Goal: Information Seeking & Learning: Learn about a topic

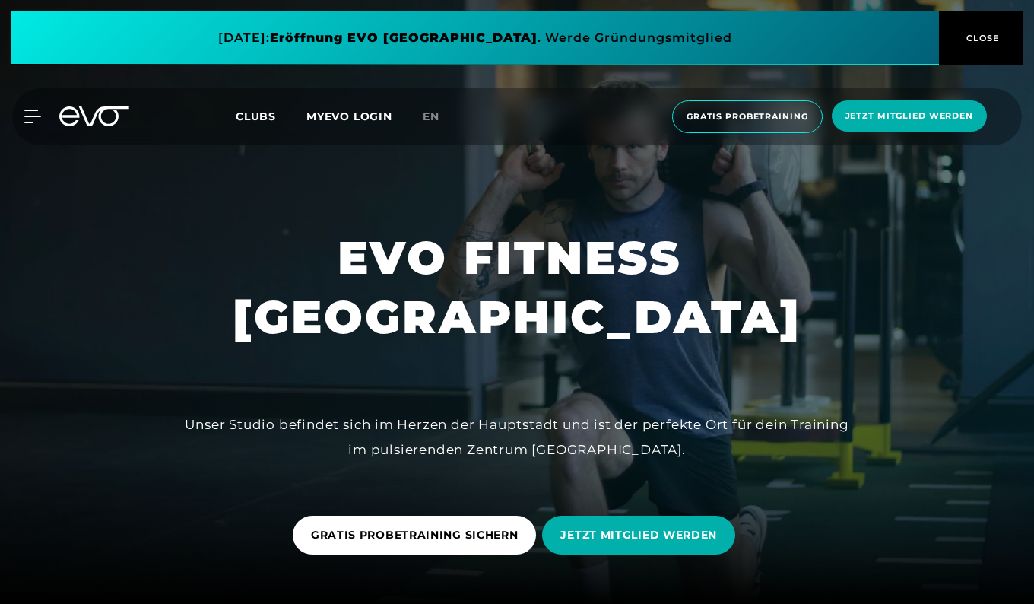
scroll to position [761, 0]
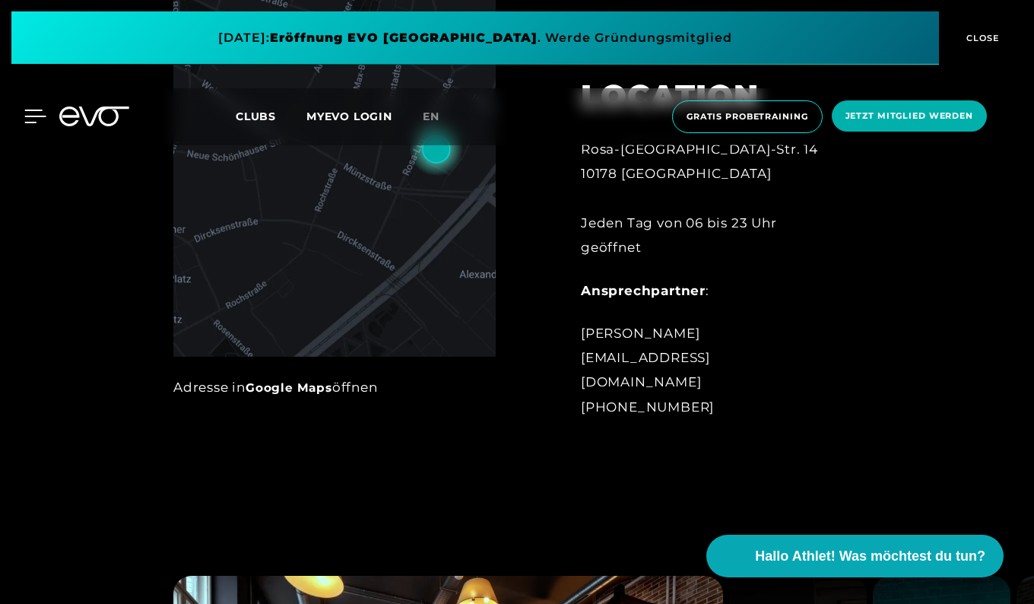
click at [34, 116] on icon at bounding box center [35, 116] width 21 height 12
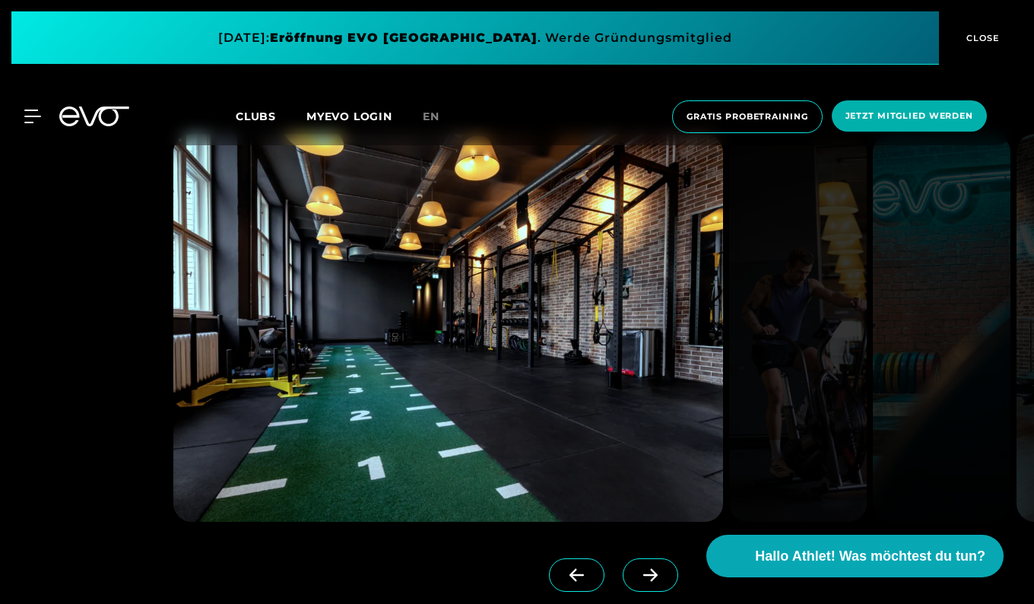
scroll to position [1209, 0]
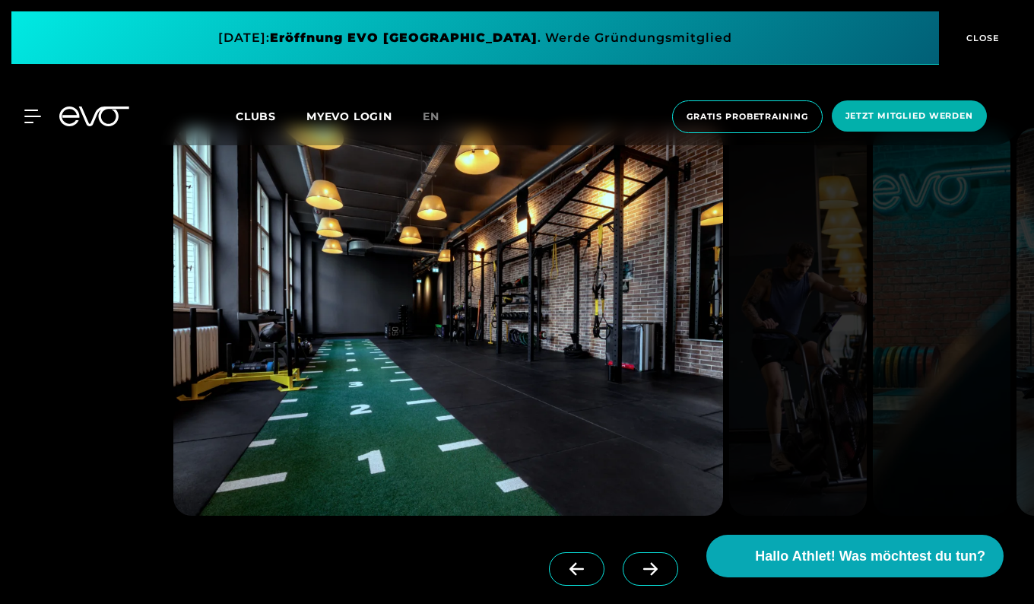
click at [663, 572] on icon at bounding box center [650, 569] width 27 height 14
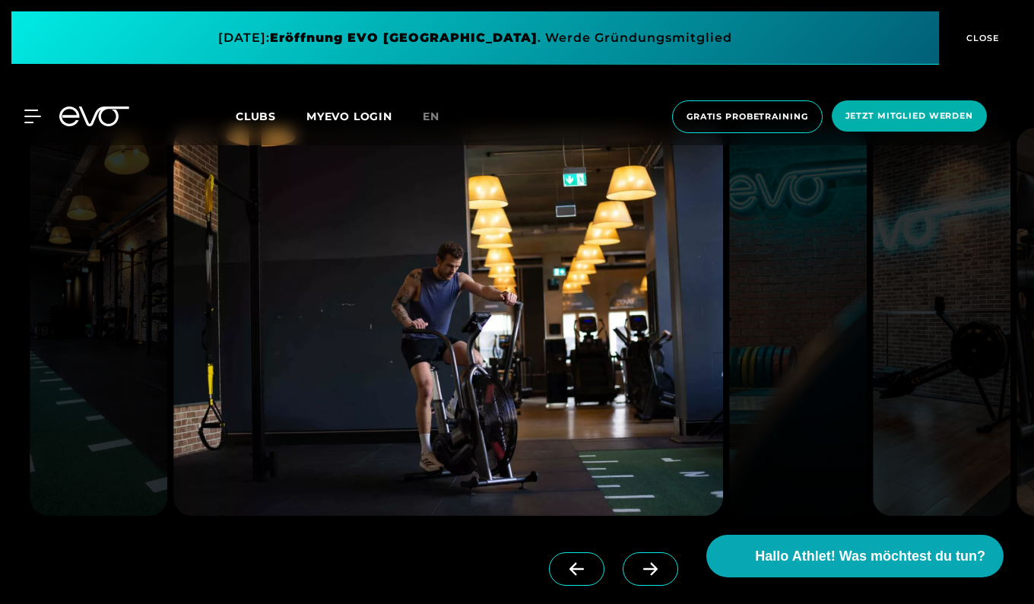
click at [663, 572] on icon at bounding box center [650, 569] width 27 height 14
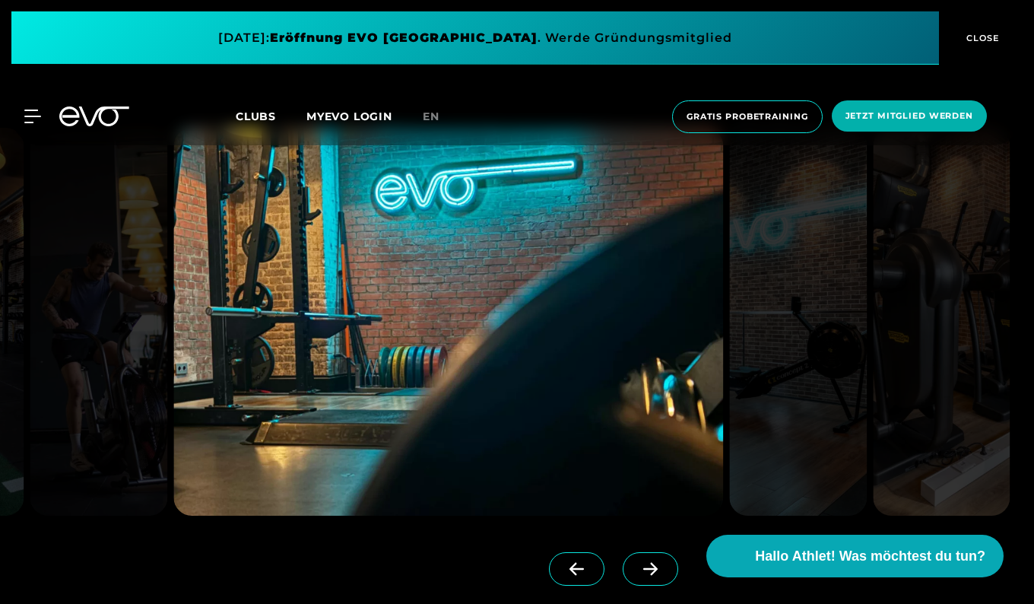
click at [663, 572] on icon at bounding box center [650, 569] width 27 height 14
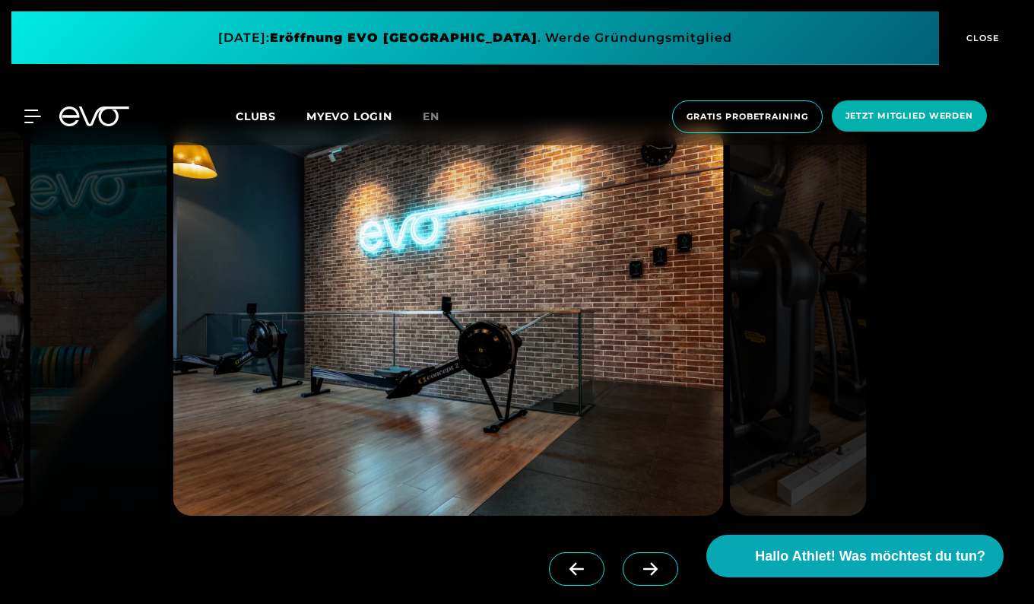
click at [663, 572] on icon at bounding box center [650, 569] width 27 height 14
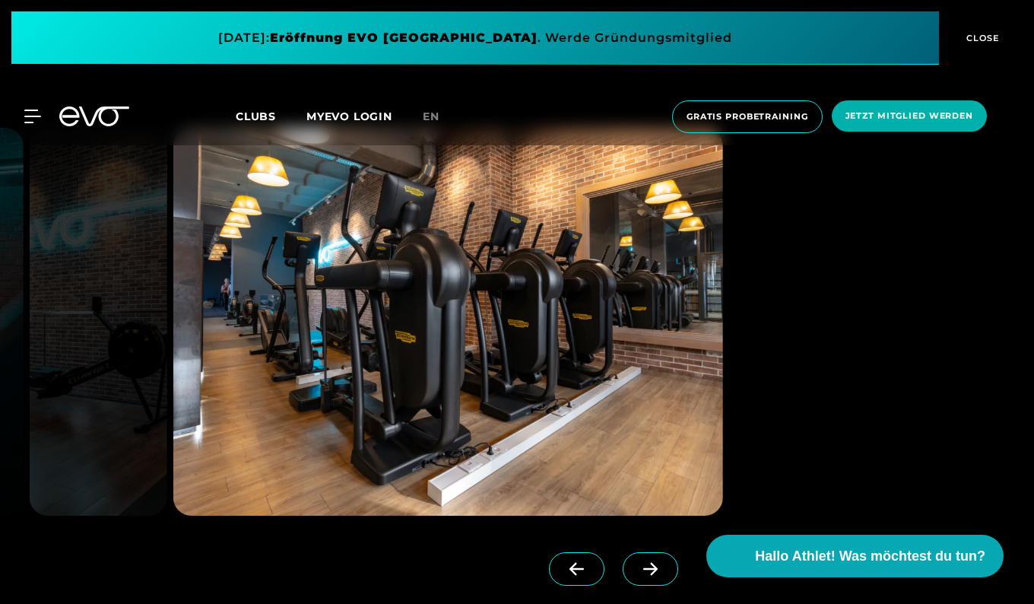
click at [663, 572] on icon at bounding box center [650, 569] width 27 height 14
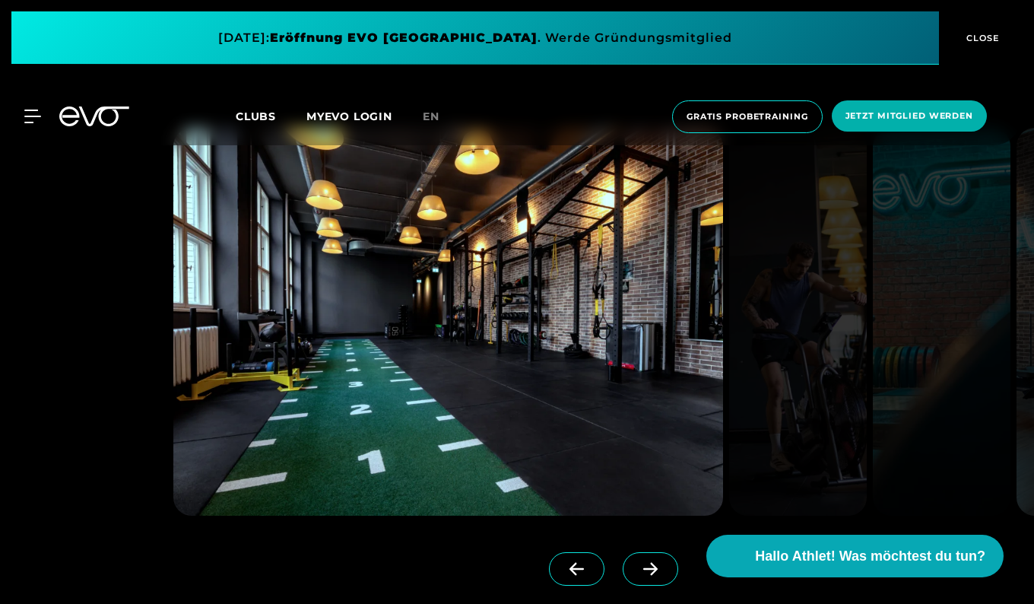
click at [663, 572] on icon at bounding box center [650, 569] width 27 height 14
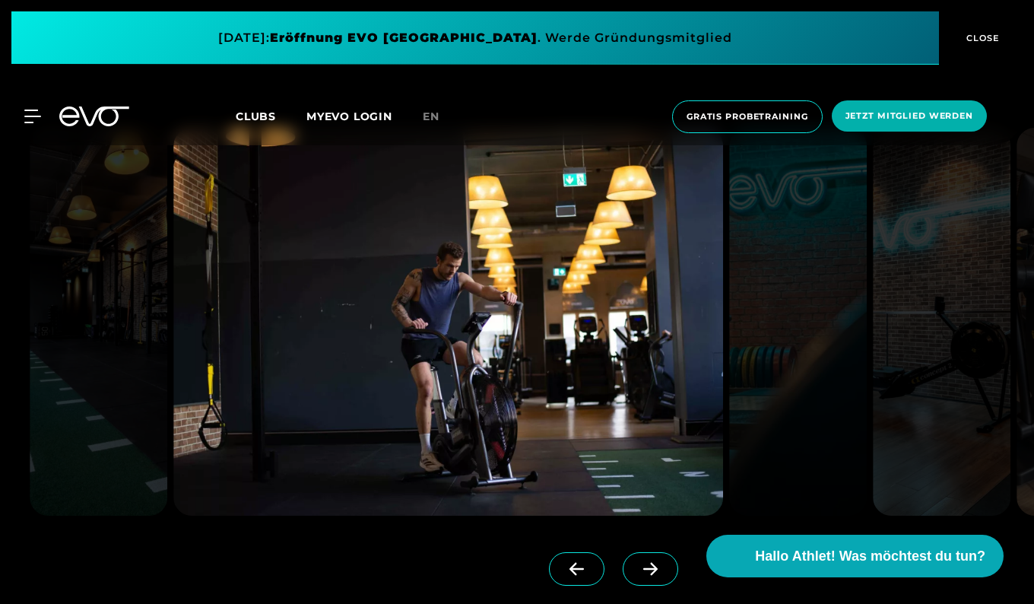
click at [663, 572] on icon at bounding box center [650, 569] width 27 height 14
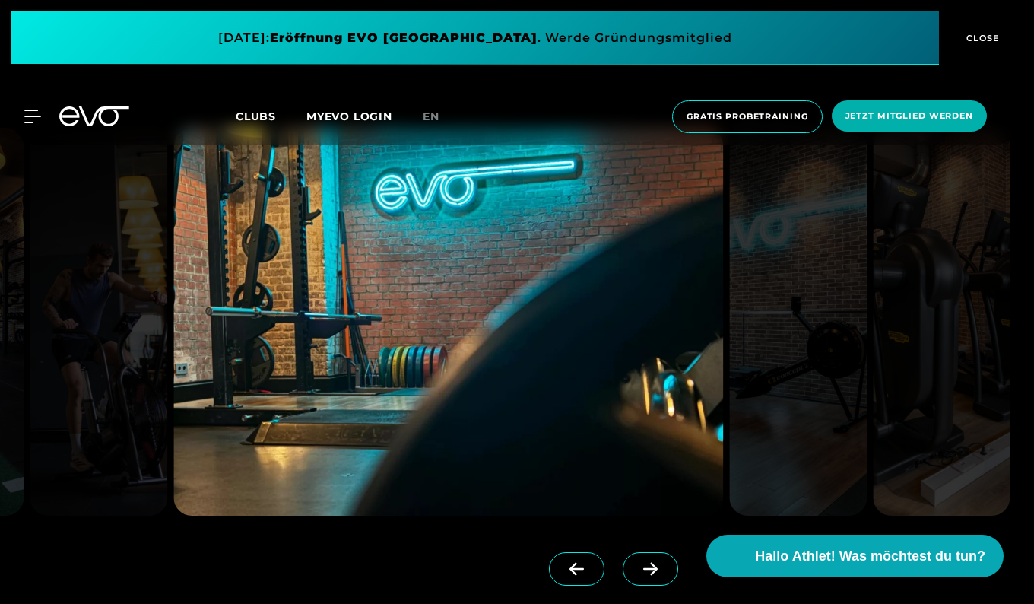
click at [663, 572] on icon at bounding box center [650, 569] width 27 height 14
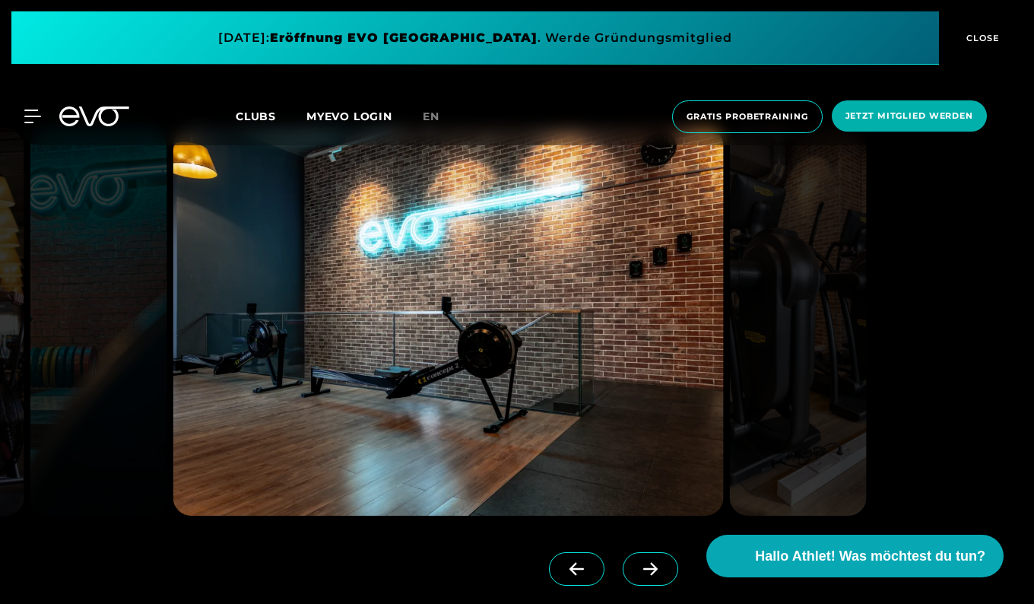
click at [663, 572] on icon at bounding box center [650, 569] width 27 height 14
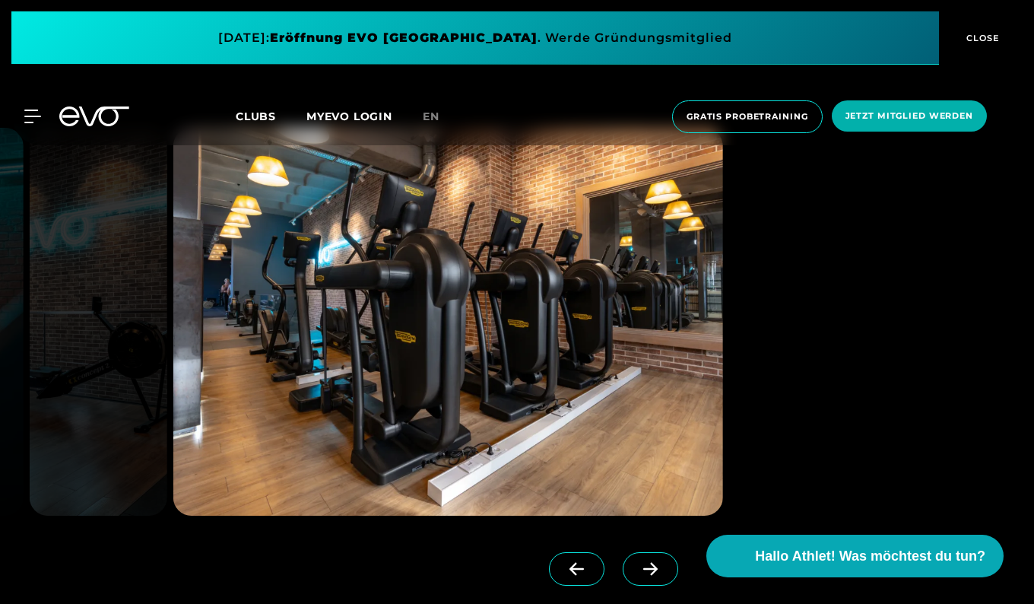
click at [663, 572] on icon at bounding box center [650, 569] width 27 height 14
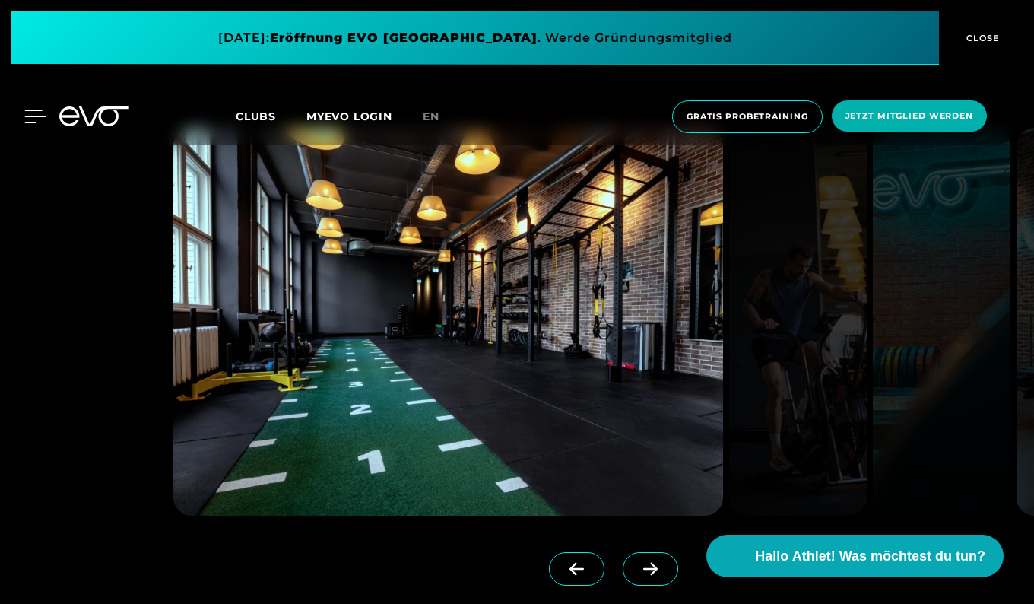
click at [30, 122] on icon at bounding box center [35, 116] width 22 height 14
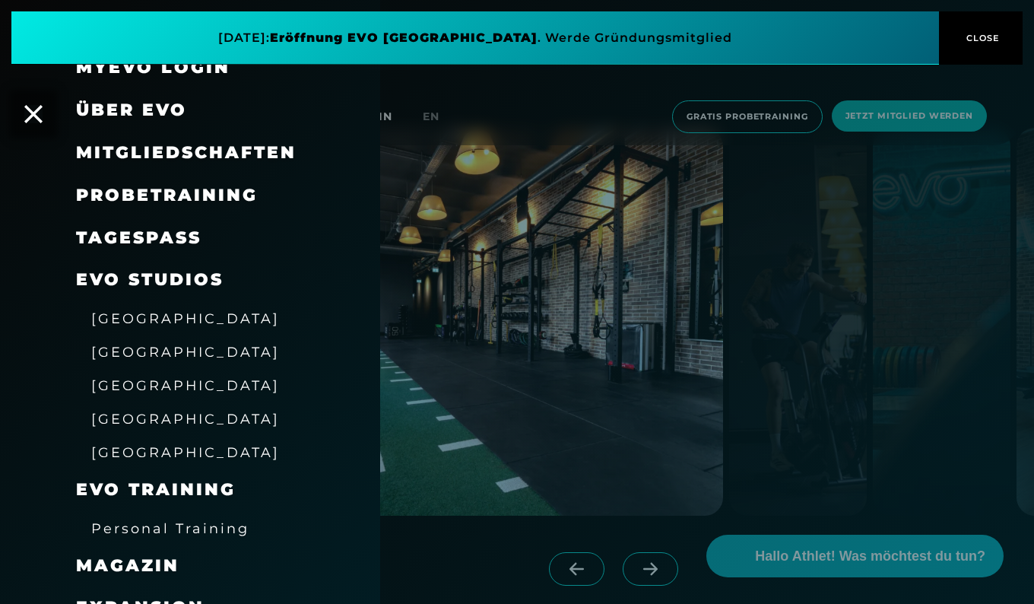
scroll to position [1, 0]
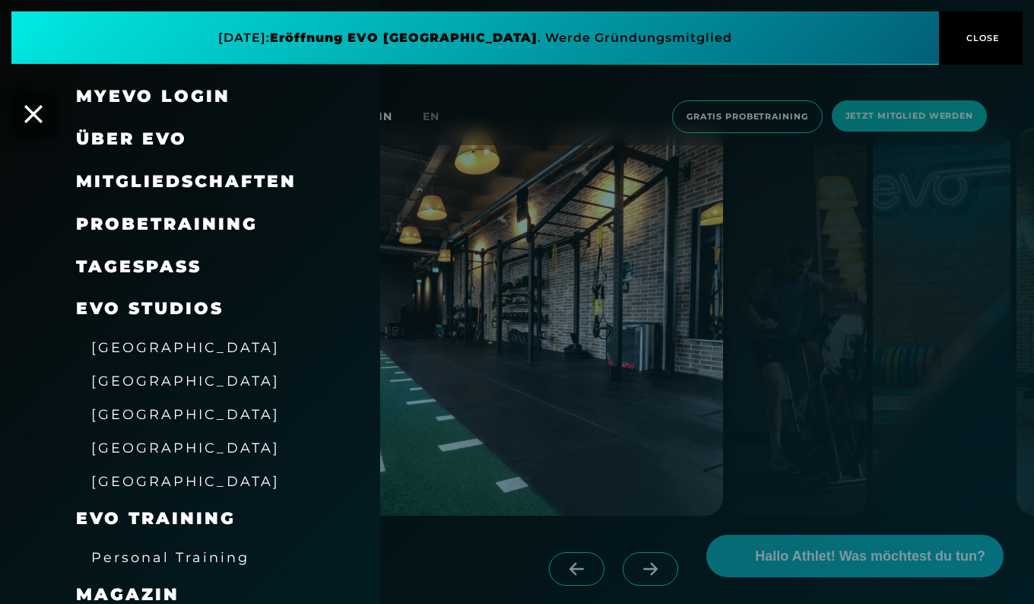
click at [170, 139] on span "Über EVO" at bounding box center [131, 138] width 111 height 21
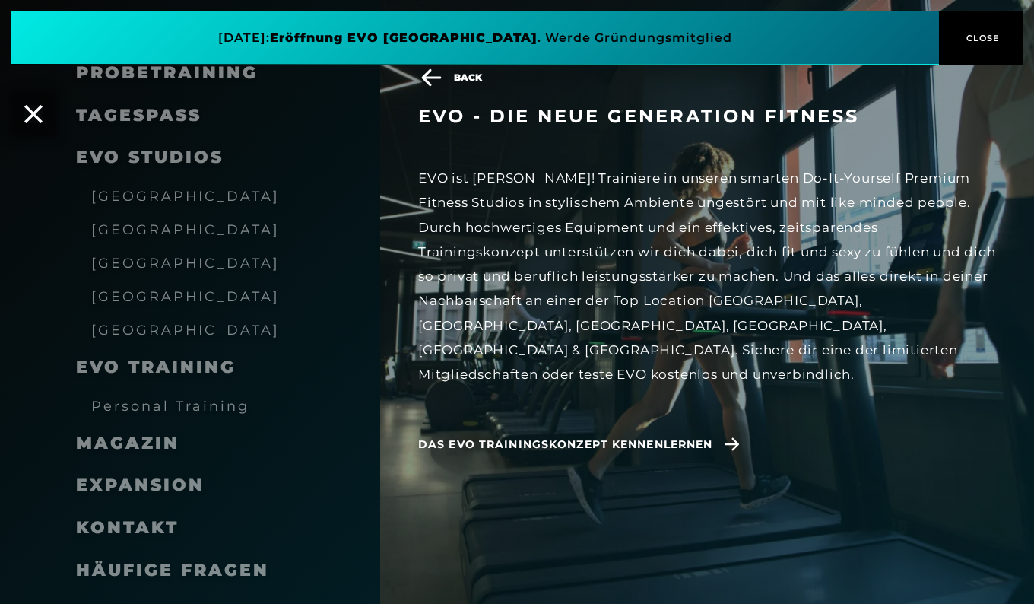
scroll to position [186, 0]
